Goal: Check status: Check status

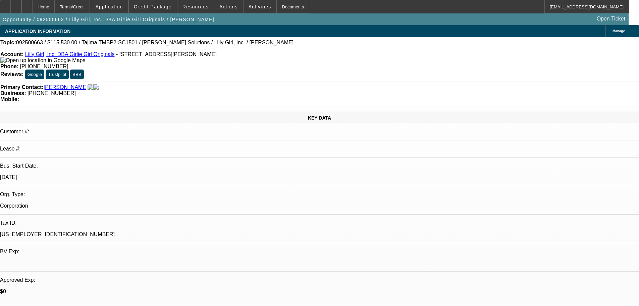
select select "0"
select select "2"
select select "0"
select select "6"
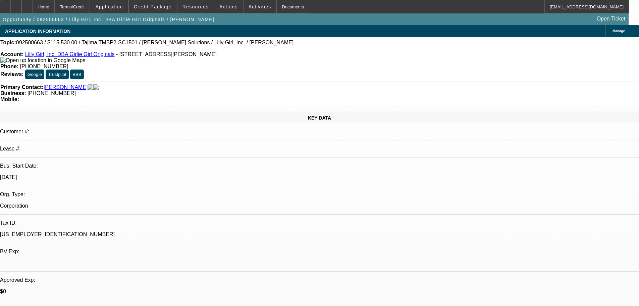
select select "0"
select select "2"
select select "0"
select select "6"
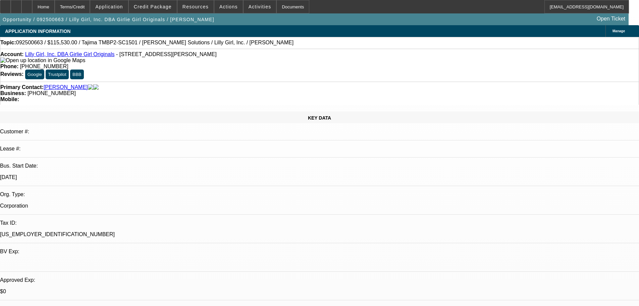
select select "0"
select select "2"
select select "0"
select select "6"
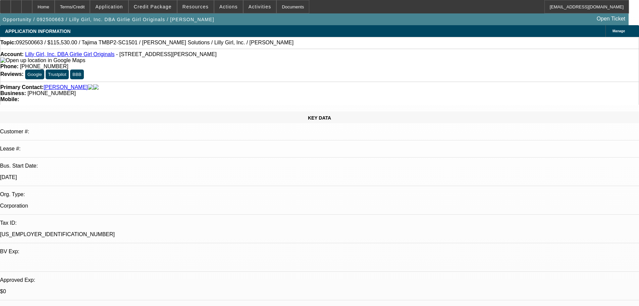
select select "0"
select select "2"
select select "0"
select select "6"
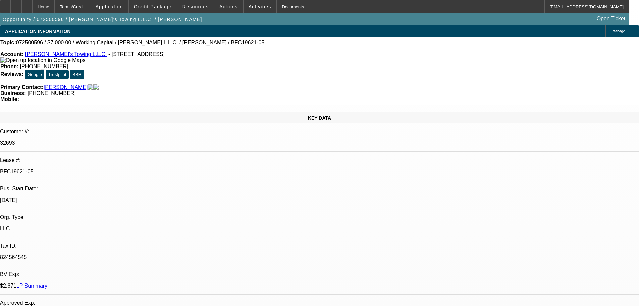
select select "0"
select select "2"
select select "6"
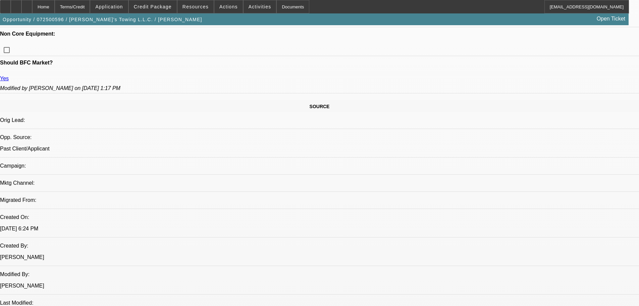
scroll to position [436, 0]
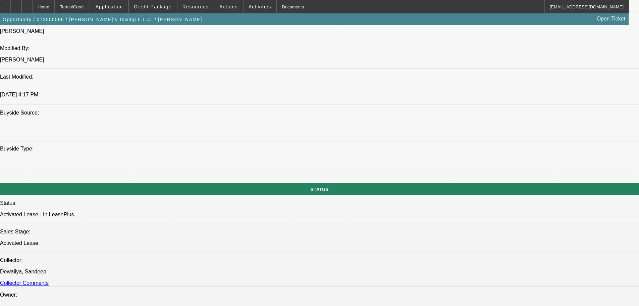
scroll to position [503, 0]
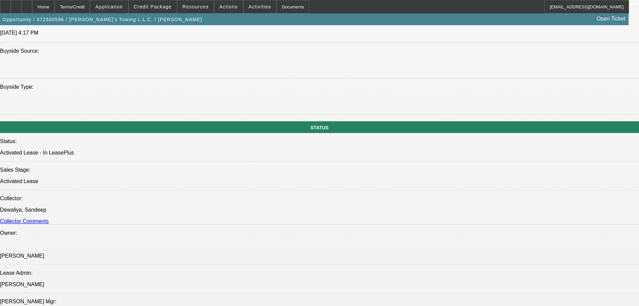
scroll to position [638, 0]
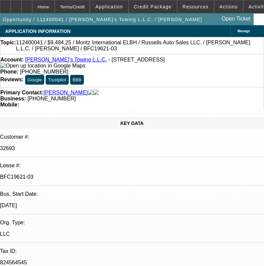
select select "0"
select select "3"
select select "0.1"
select select "4"
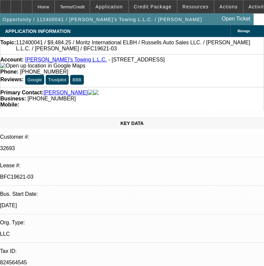
select select "0"
select select "3"
select select "0.1"
select select "4"
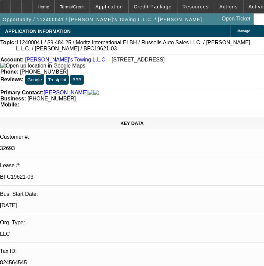
select select "0"
select select "2"
select select "0.1"
select select "4"
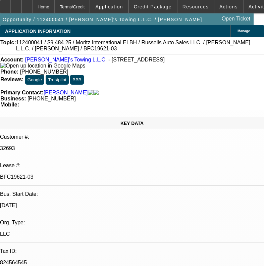
select select "0"
select select "3"
select select "0.1"
select select "4"
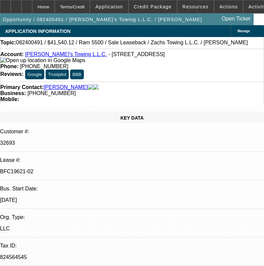
select select "0"
select select "2"
select select "0.1"
select select "4"
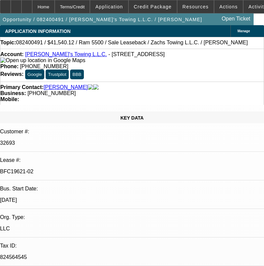
select select "0"
select select "2"
select select "0.1"
select select "4"
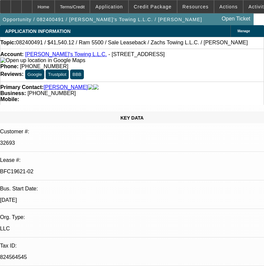
select select "0"
select select "2"
select select "0.1"
select select "4"
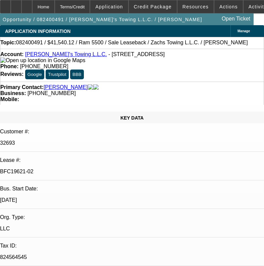
select select "0"
select select "2"
select select "0"
select select "6"
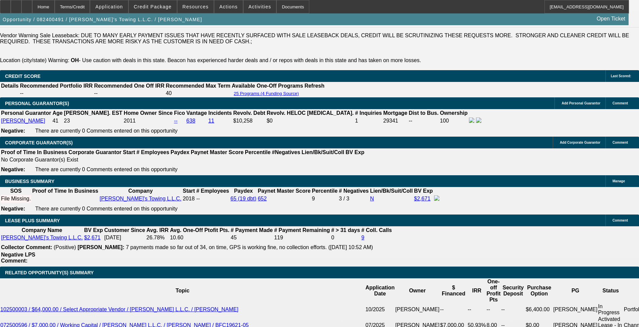
scroll to position [940, 0]
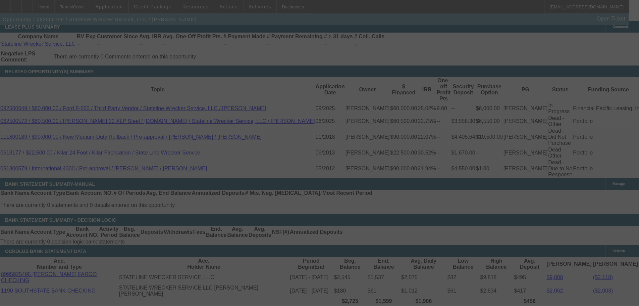
scroll to position [1135, 0]
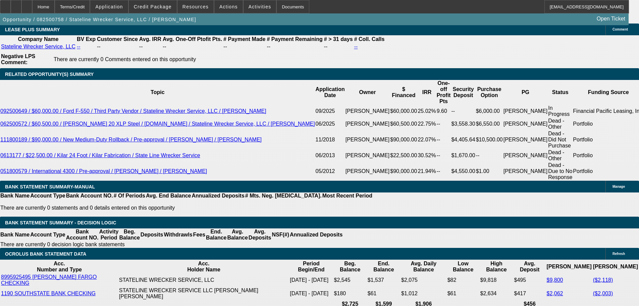
select select "0"
select select "2"
select select "0.1"
select select "4"
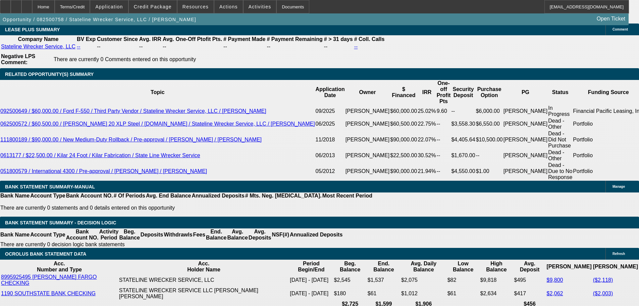
select select "0"
select select "2"
select select "0.1"
select select "4"
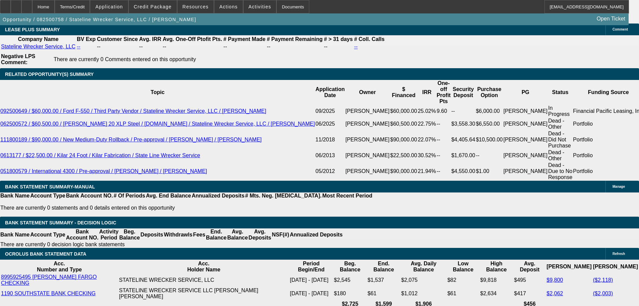
select select "0"
select select "2"
select select "0.1"
select select "4"
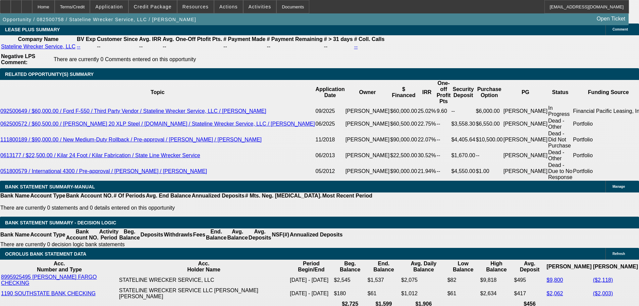
select select "0"
select select "2"
select select "0.1"
select select "4"
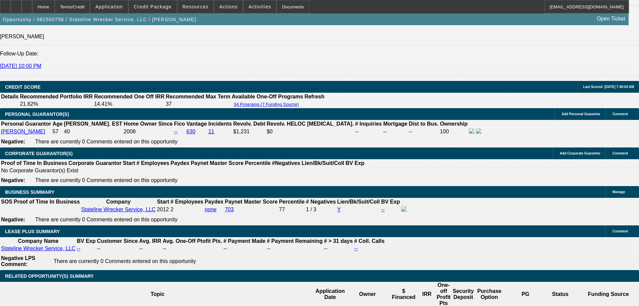
scroll to position [1038, 0]
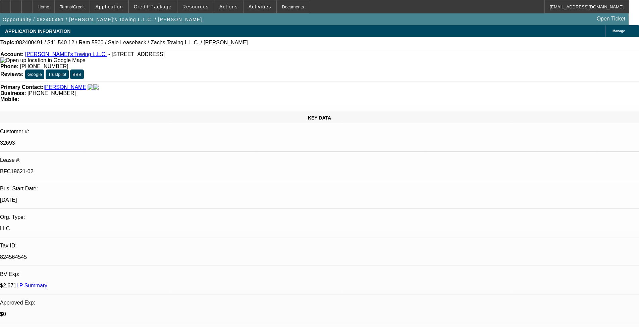
select select "0"
select select "2"
select select "0.1"
select select "4"
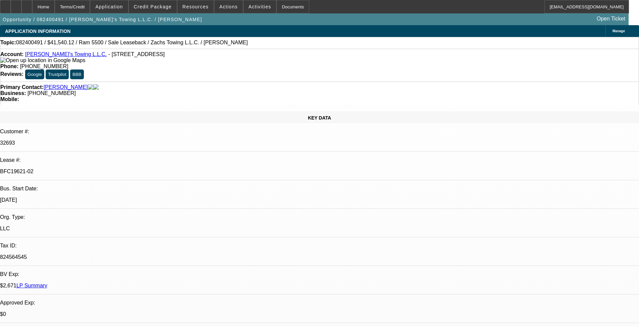
select select "0"
select select "2"
select select "0.1"
select select "4"
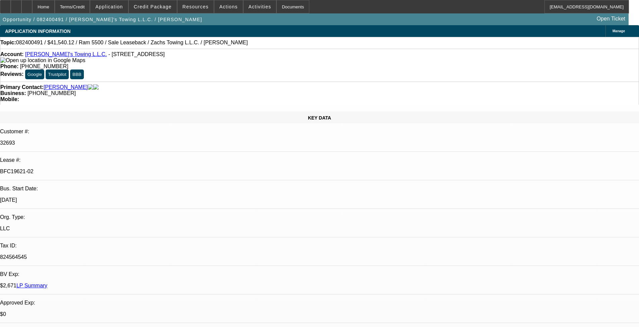
select select "0"
select select "2"
select select "0.1"
select select "4"
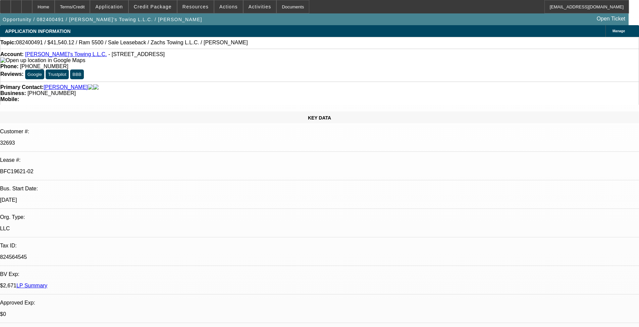
select select "0"
select select "2"
select select "0"
select select "6"
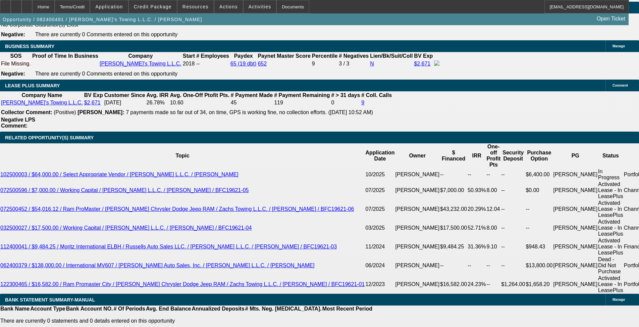
scroll to position [1107, 0]
